Goal: Task Accomplishment & Management: Complete application form

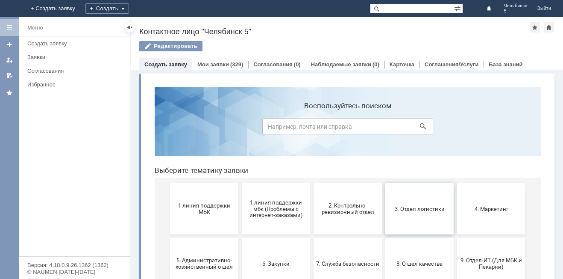
click at [423, 213] on button "3. Отдел логистики" at bounding box center [419, 208] width 68 height 51
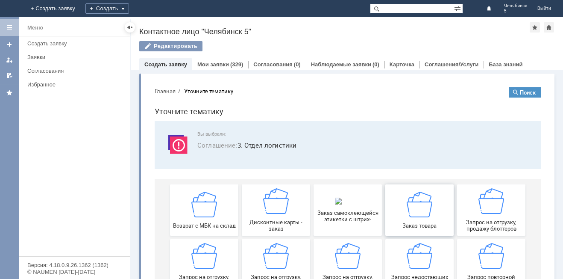
click at [422, 215] on img at bounding box center [420, 204] width 26 height 26
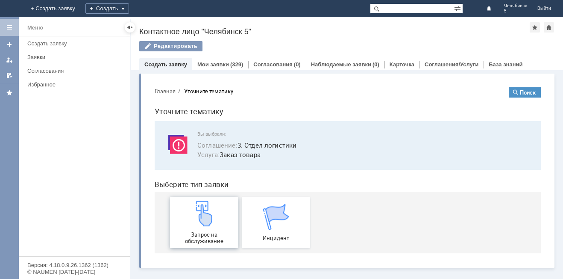
click at [219, 227] on div "Запрос на обслуживание" at bounding box center [204, 222] width 63 height 44
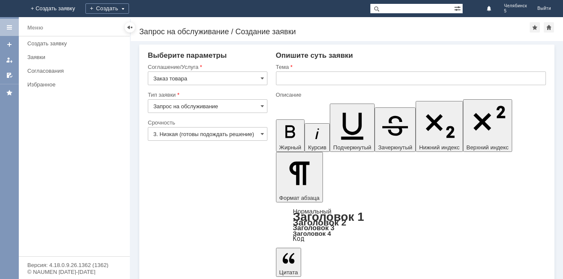
click at [288, 75] on input "text" at bounding box center [411, 78] width 270 height 14
type input "заказ пакетов"
click at [217, 134] on input "3. Низкая (готовы подождать решение)" at bounding box center [208, 134] width 120 height 14
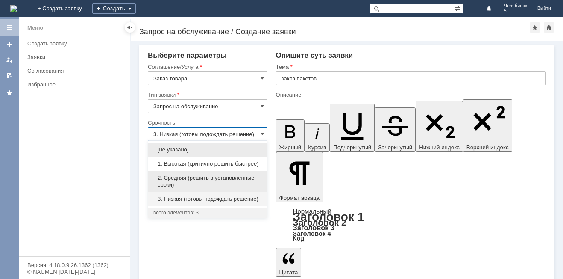
click at [204, 182] on span "2. Средняя (решить в установленные сроки)" at bounding box center [207, 181] width 108 height 14
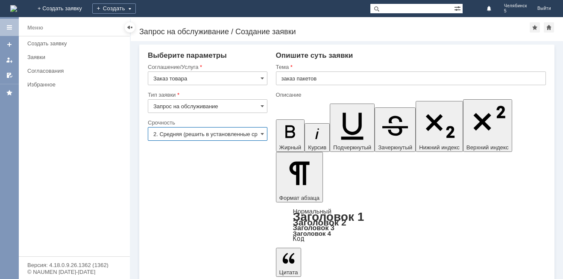
type input "2. Средняя (решить в установленные сроки)"
